Goal: Navigation & Orientation: Find specific page/section

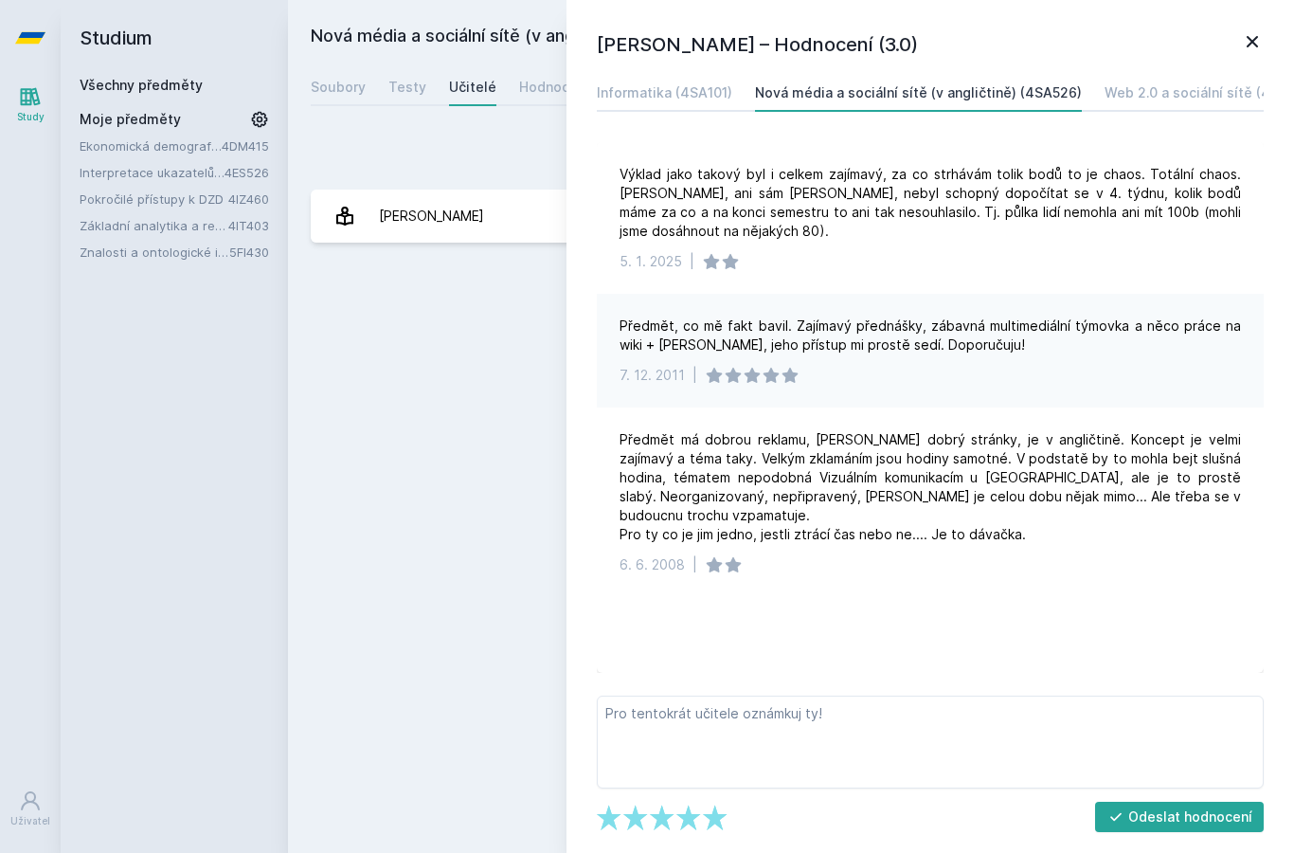
click at [109, 80] on link "Všechny předměty" at bounding box center [141, 85] width 123 height 16
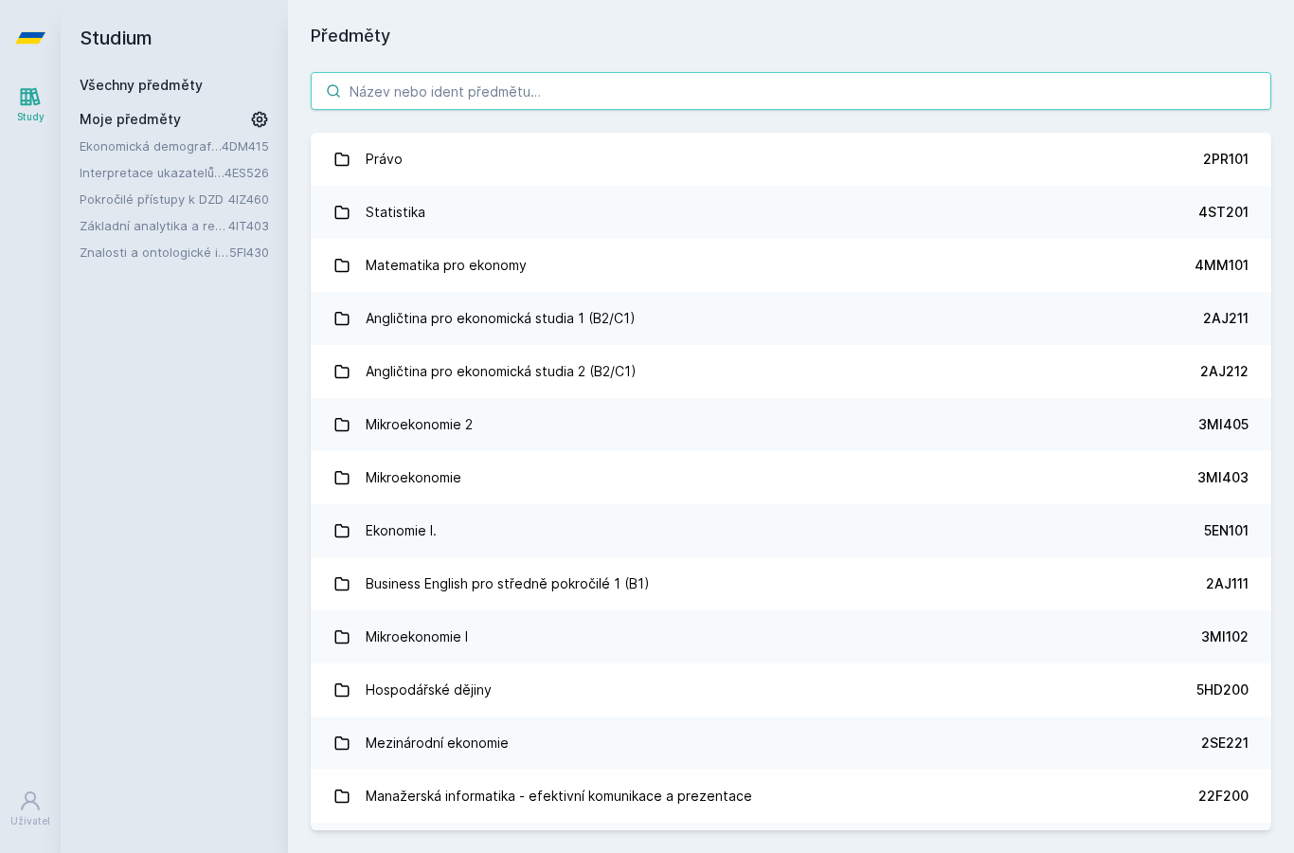
click at [948, 87] on input "search" at bounding box center [791, 91] width 961 height 38
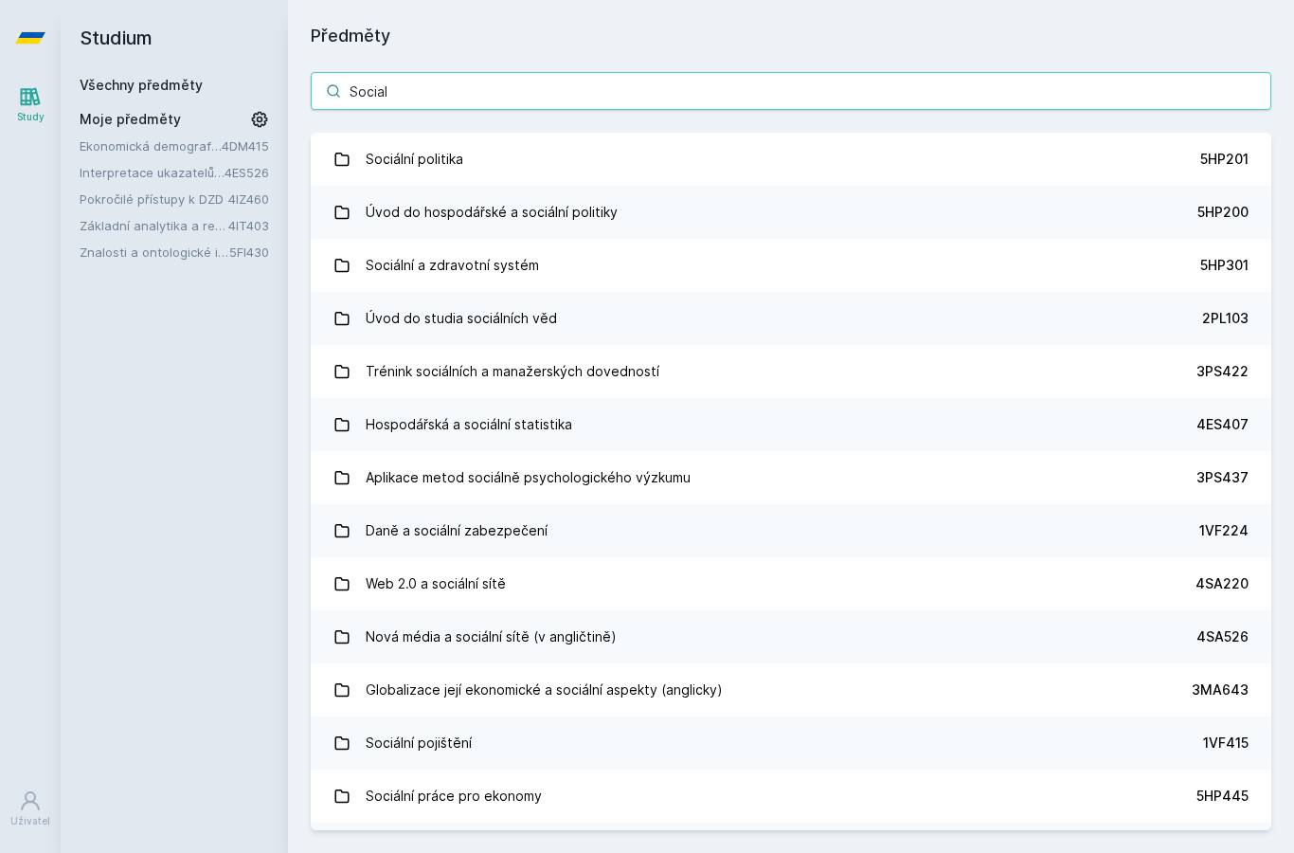
type input "Social"
click at [1262, 16] on div "Předměty Social Sociální politika 5HP201 Úvod do hospodářské a sociální politik…" at bounding box center [791, 426] width 1006 height 853
click at [708, 729] on link "Sociální pojištění 1VF415" at bounding box center [791, 742] width 961 height 53
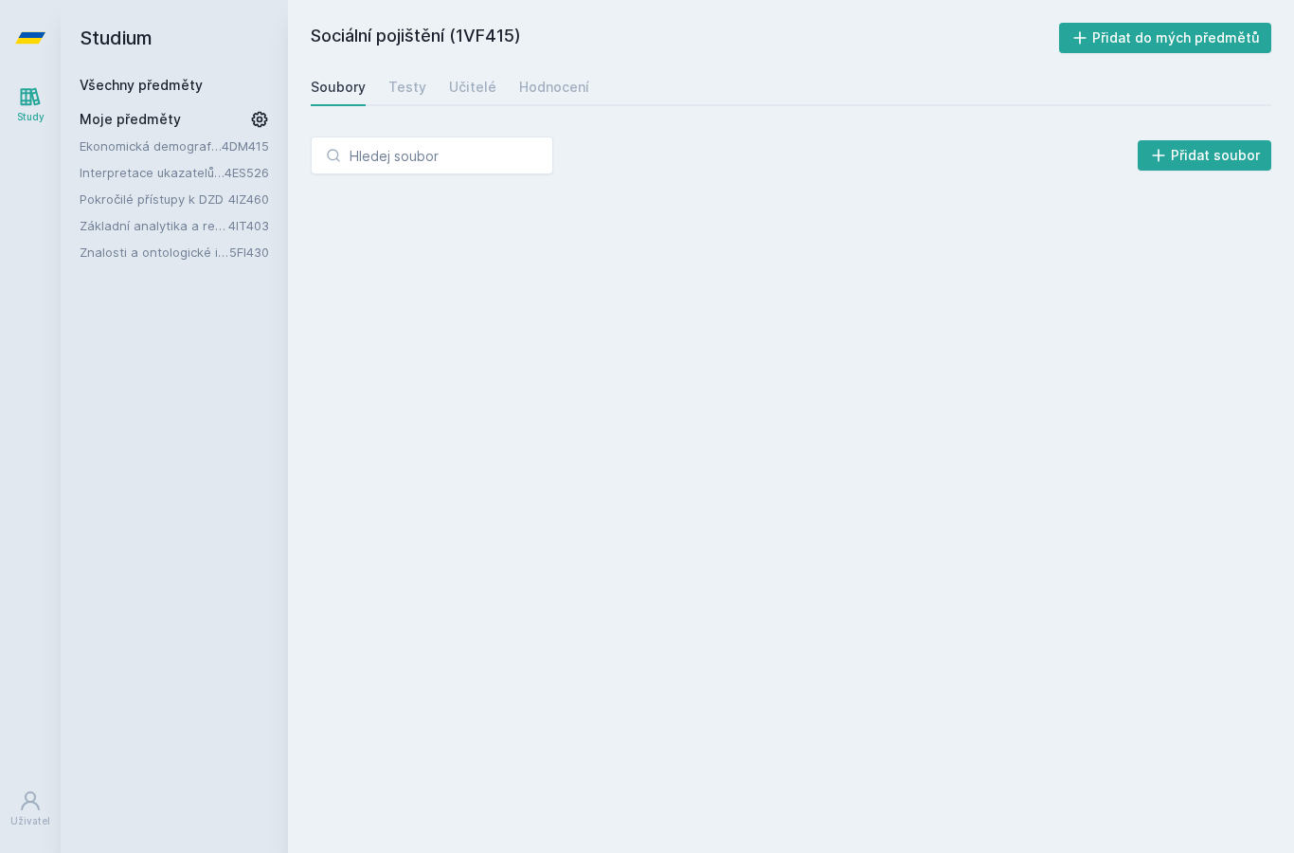
click at [964, 93] on div "Soubory Testy Učitelé Hodnocení" at bounding box center [791, 87] width 961 height 38
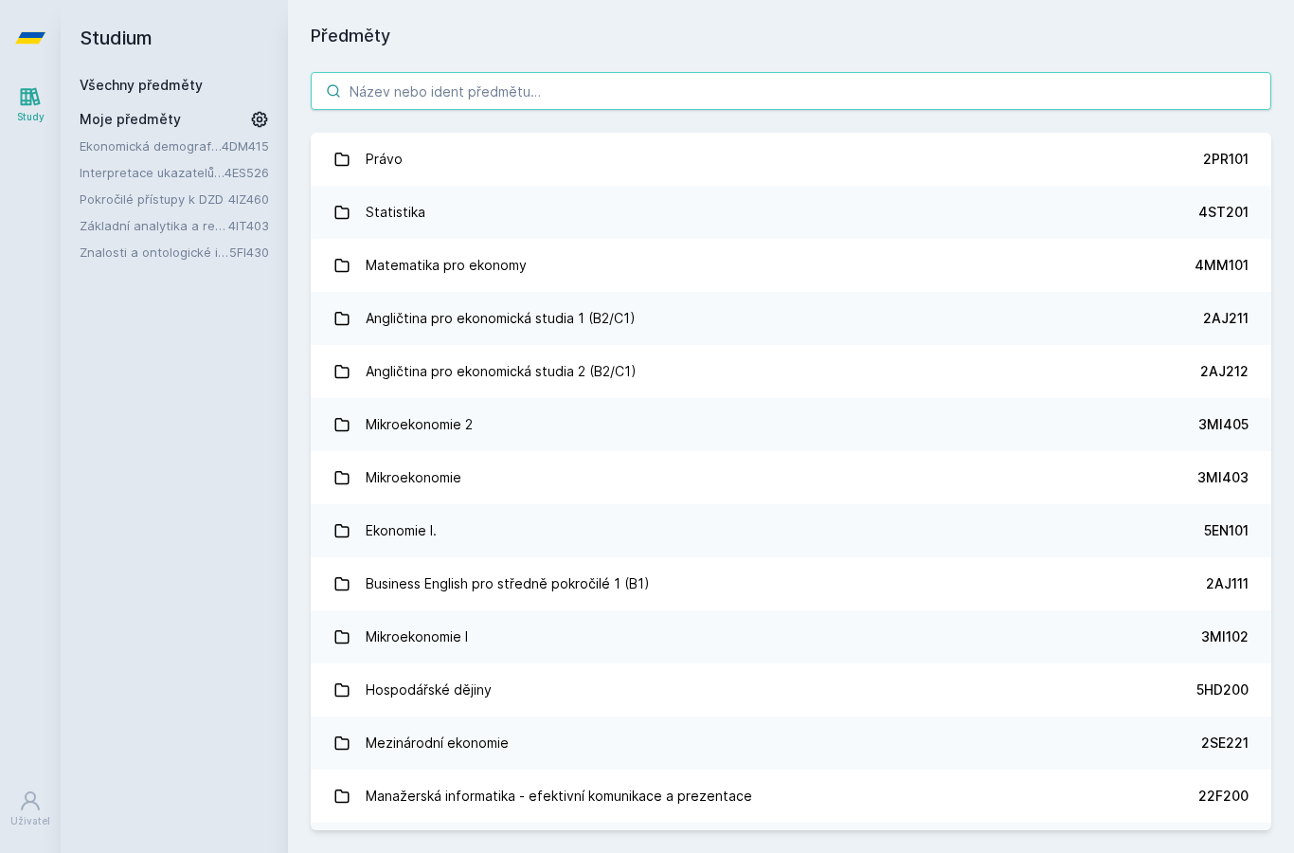
click at [970, 90] on input "search" at bounding box center [791, 91] width 961 height 38
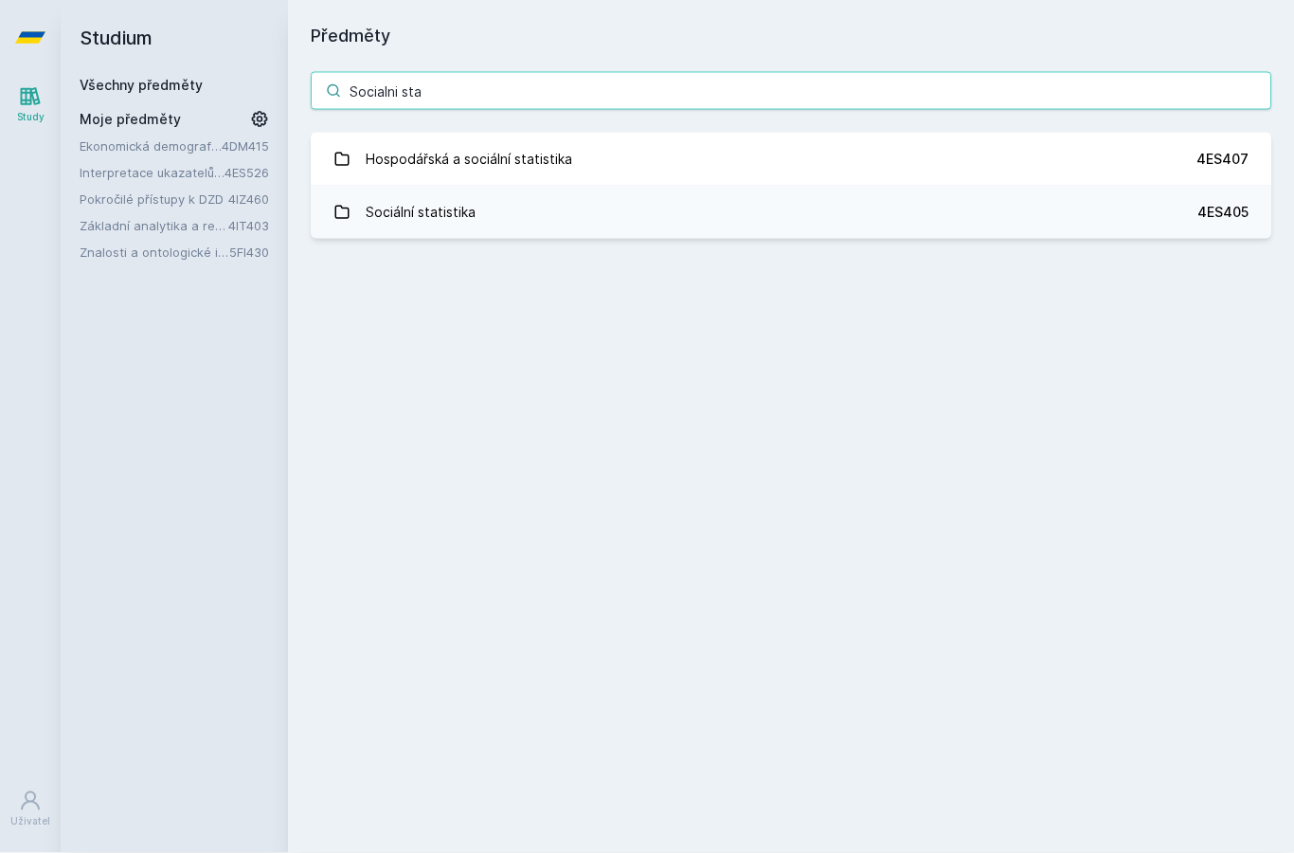
type input "Socialni sta"
click at [1258, 216] on link "Sociální statistika 4ES405" at bounding box center [791, 212] width 961 height 53
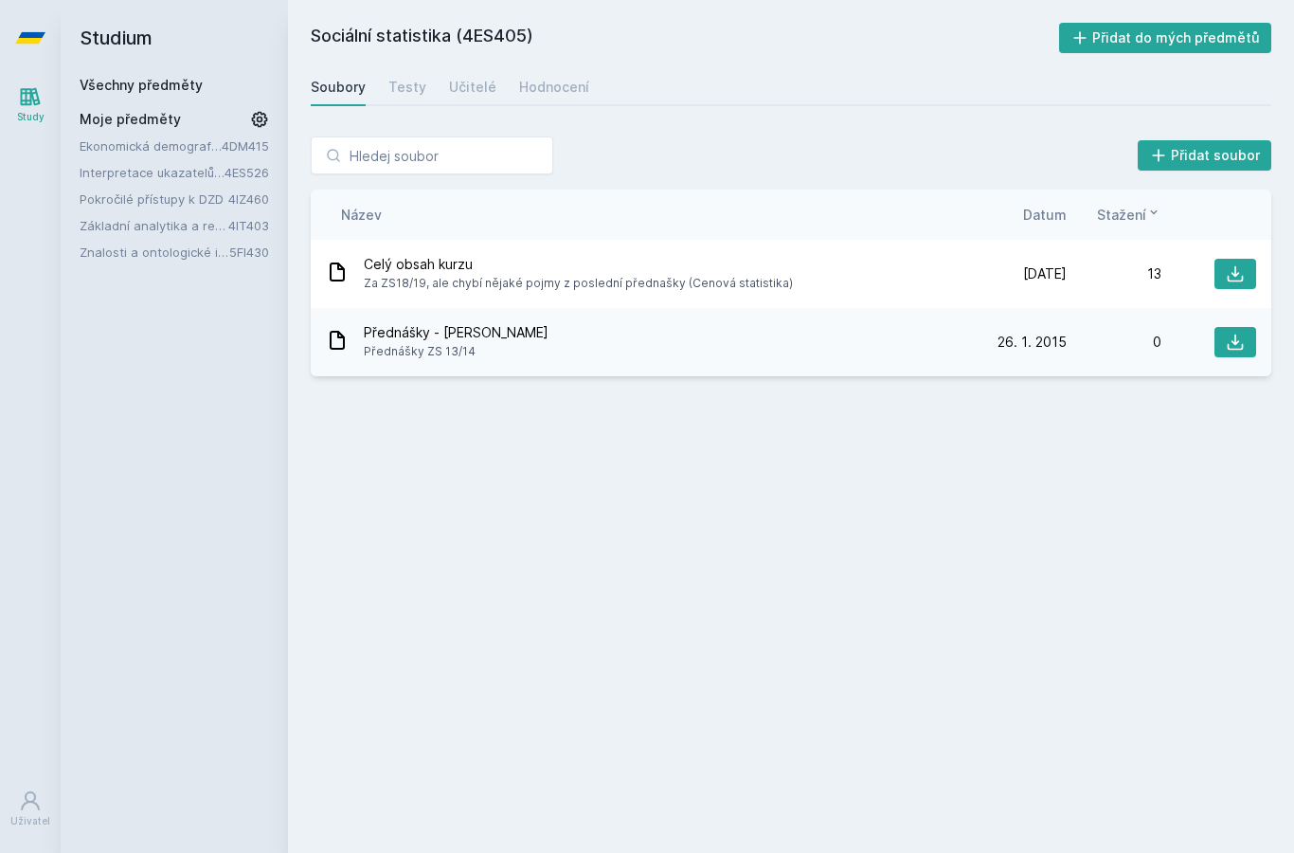
click at [545, 95] on div "Hodnocení" at bounding box center [554, 87] width 70 height 19
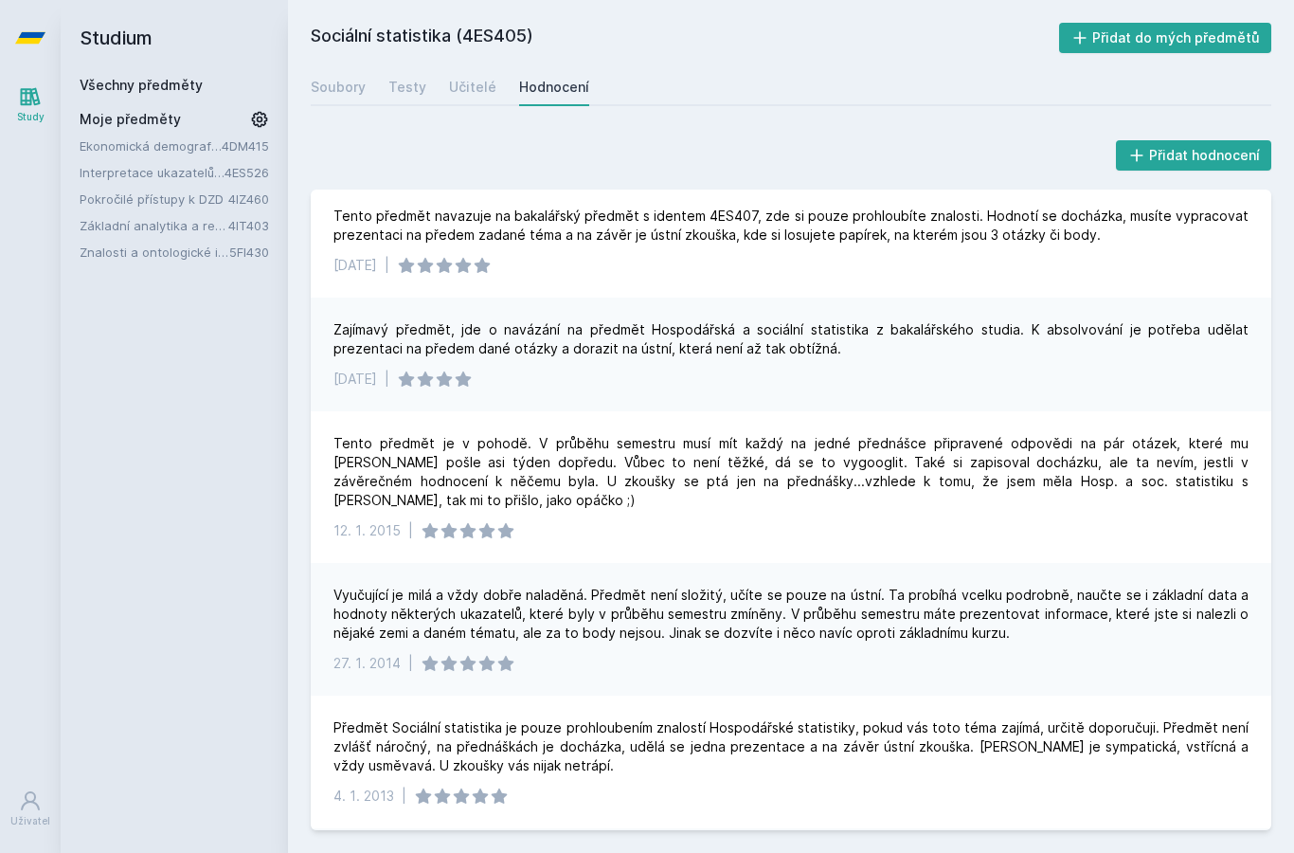
scroll to position [4, 0]
click at [461, 96] on link "Učitelé" at bounding box center [472, 87] width 47 height 38
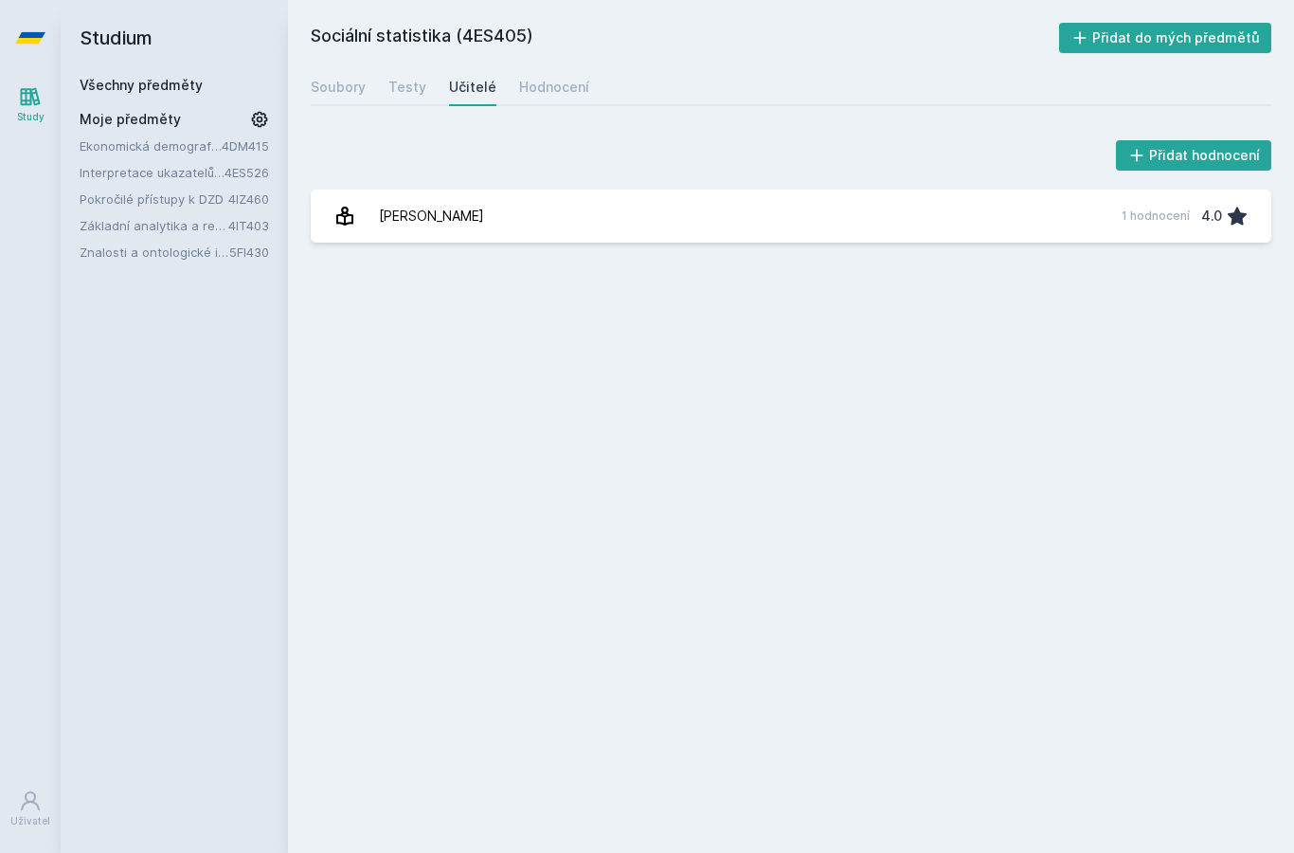
click at [413, 81] on div "Testy" at bounding box center [407, 87] width 38 height 19
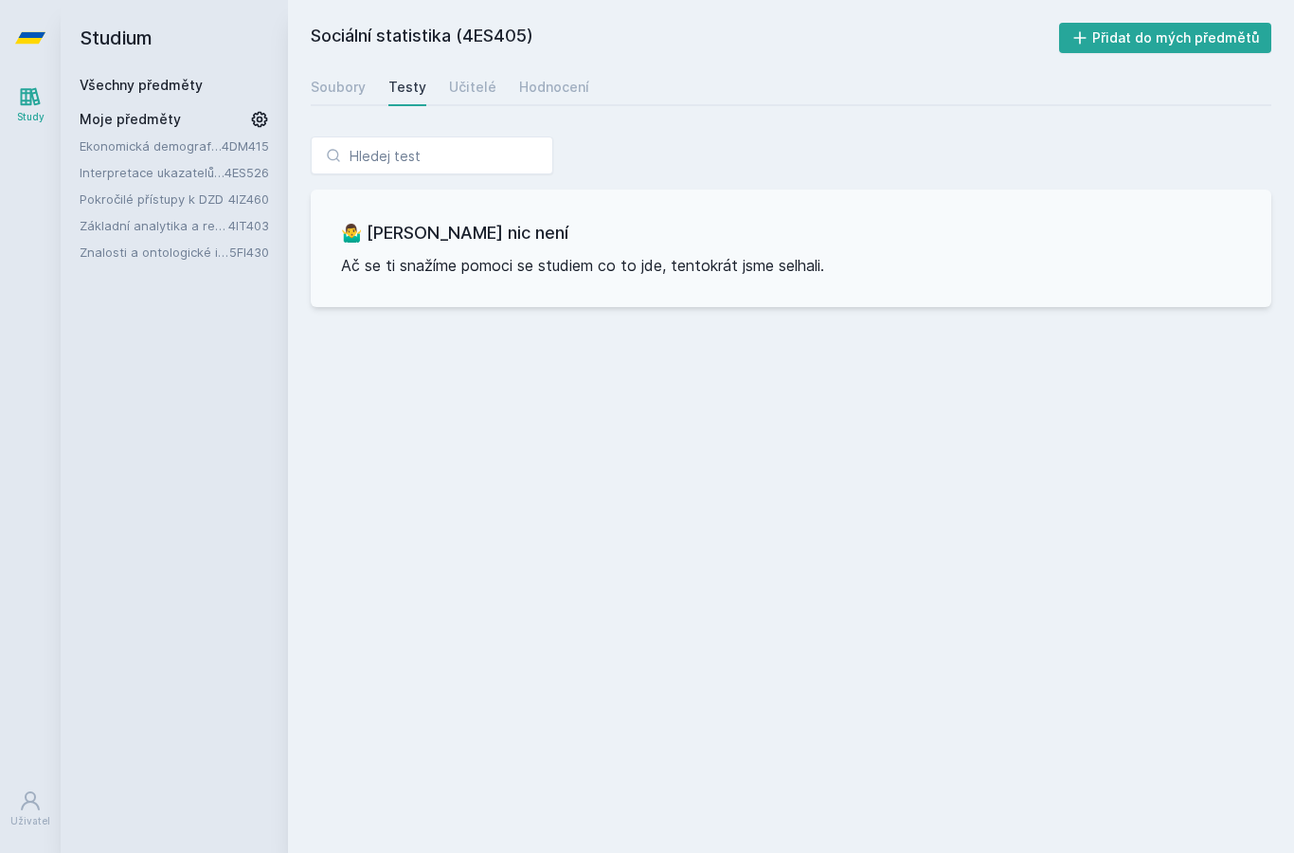
click at [363, 71] on link "Soubory" at bounding box center [338, 87] width 55 height 38
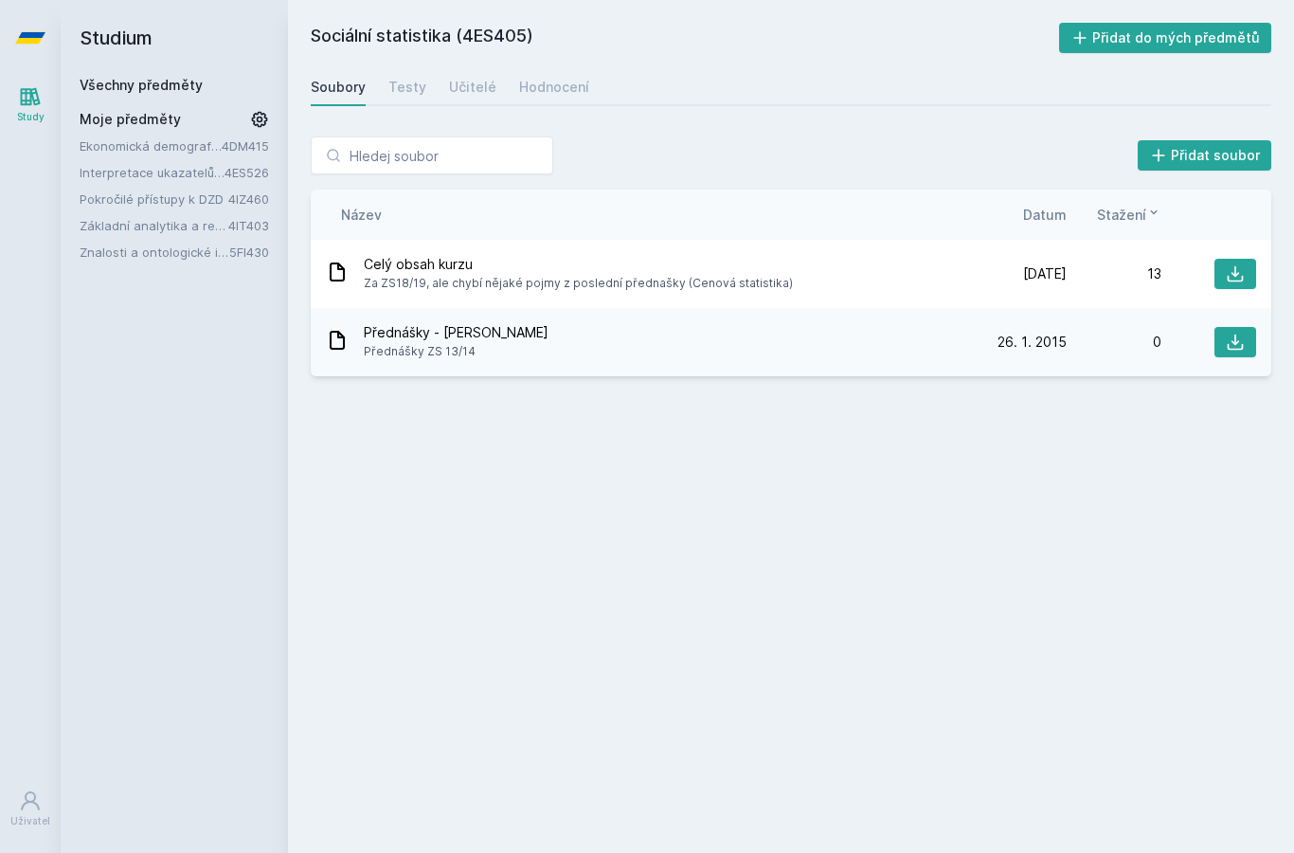
click at [1239, 281] on icon at bounding box center [1236, 274] width 16 height 16
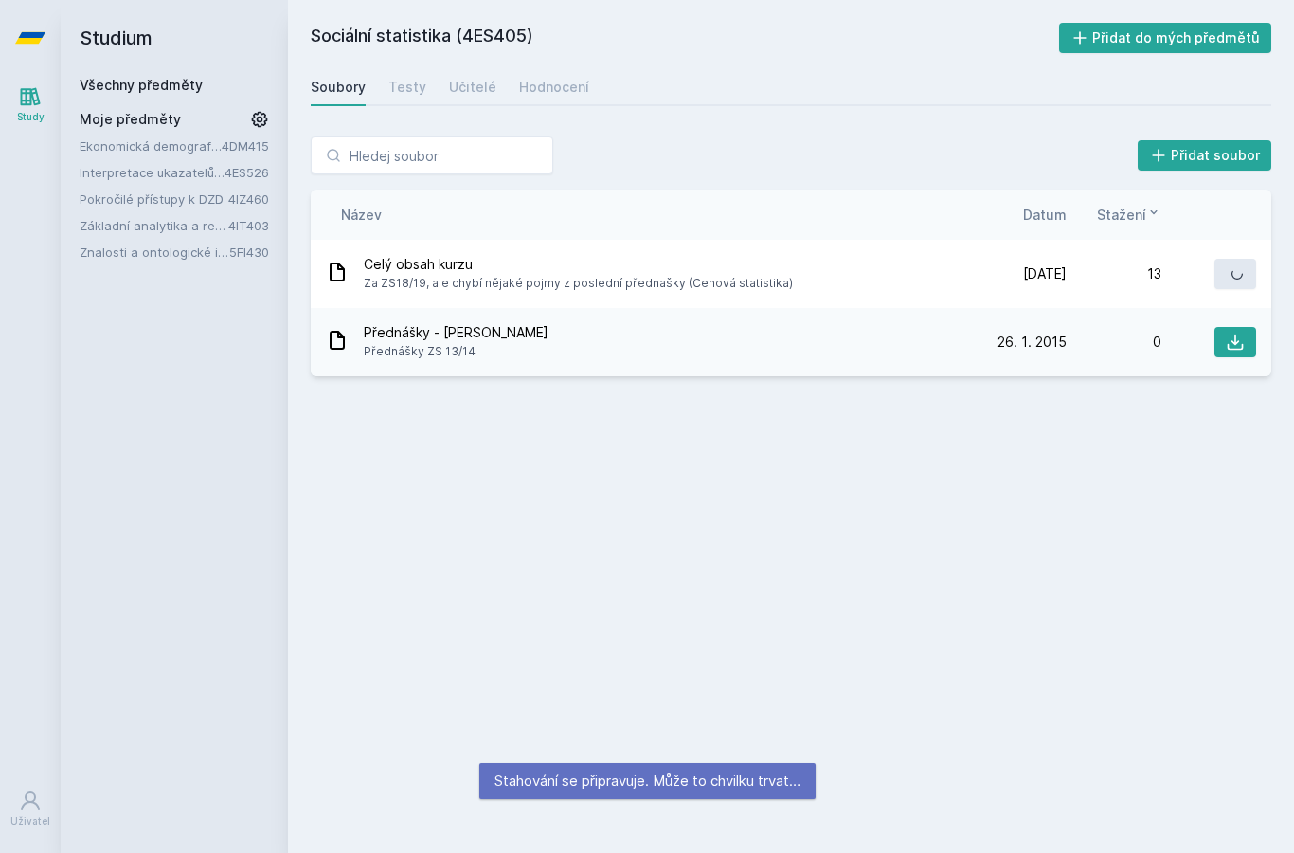
click at [1232, 266] on icon at bounding box center [1235, 273] width 19 height 19
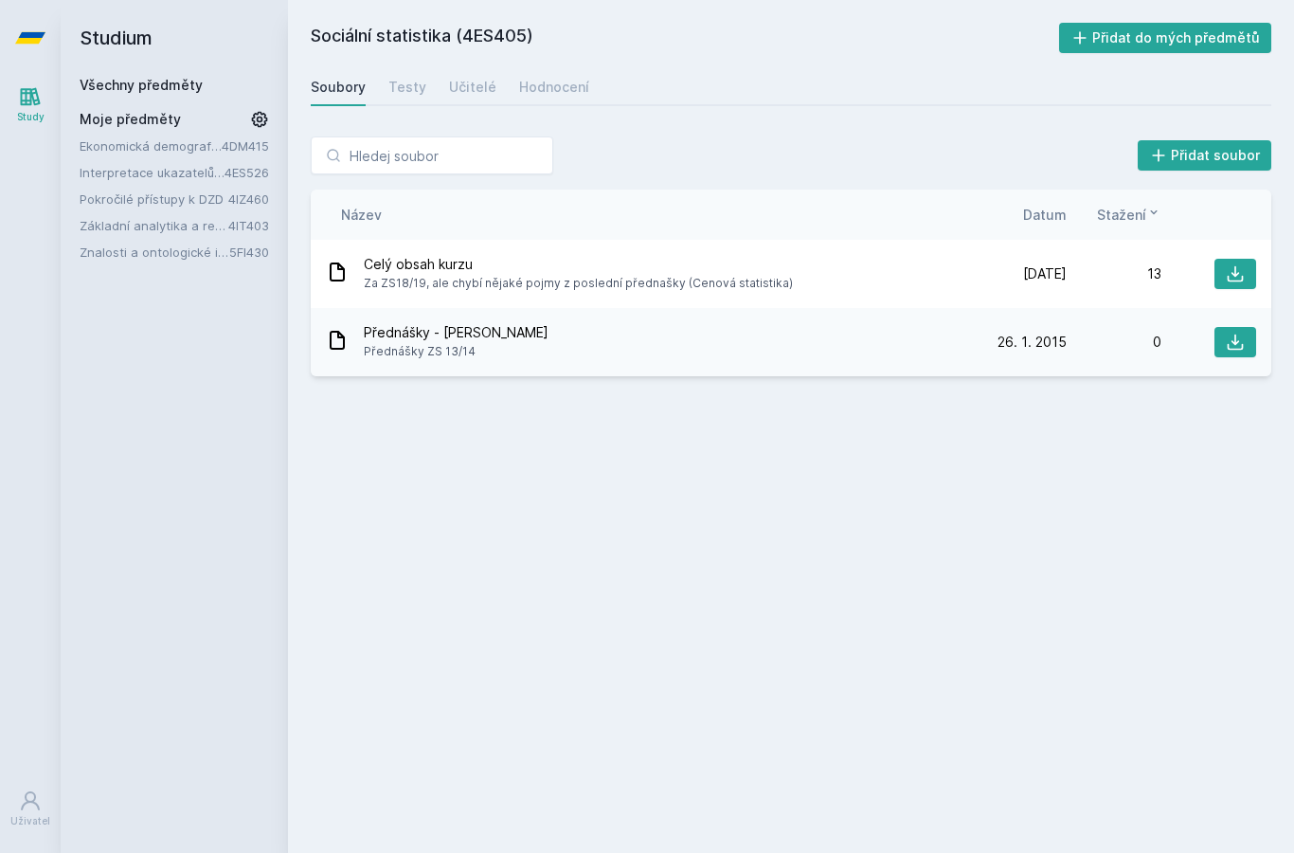
click at [1233, 280] on icon at bounding box center [1236, 274] width 16 height 16
